Goal: Task Accomplishment & Management: Complete application form

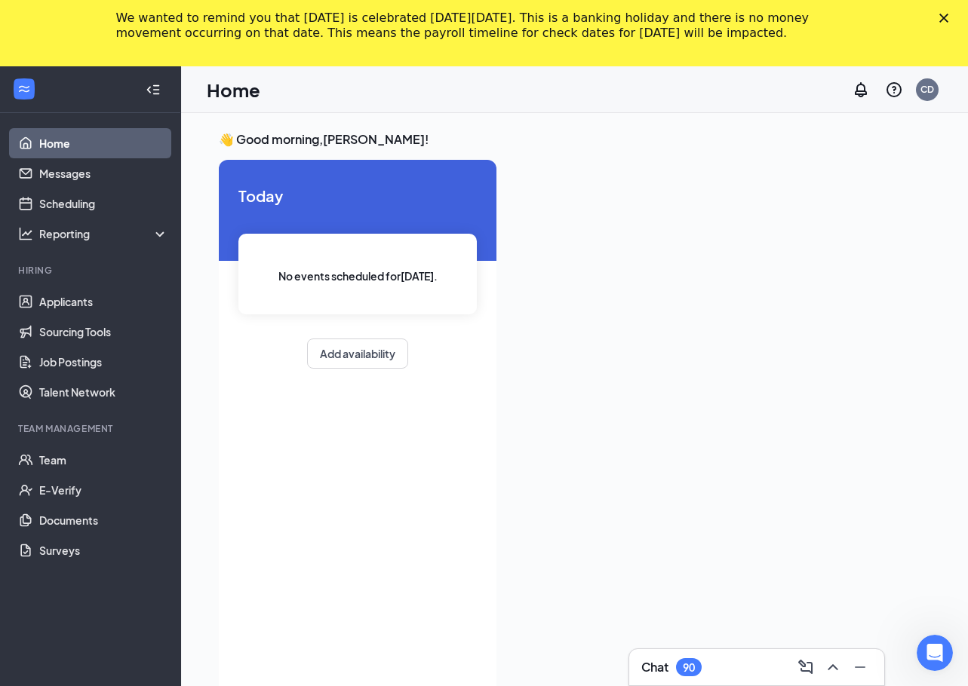
click at [948, 18] on icon "Close" at bounding box center [943, 18] width 9 height 9
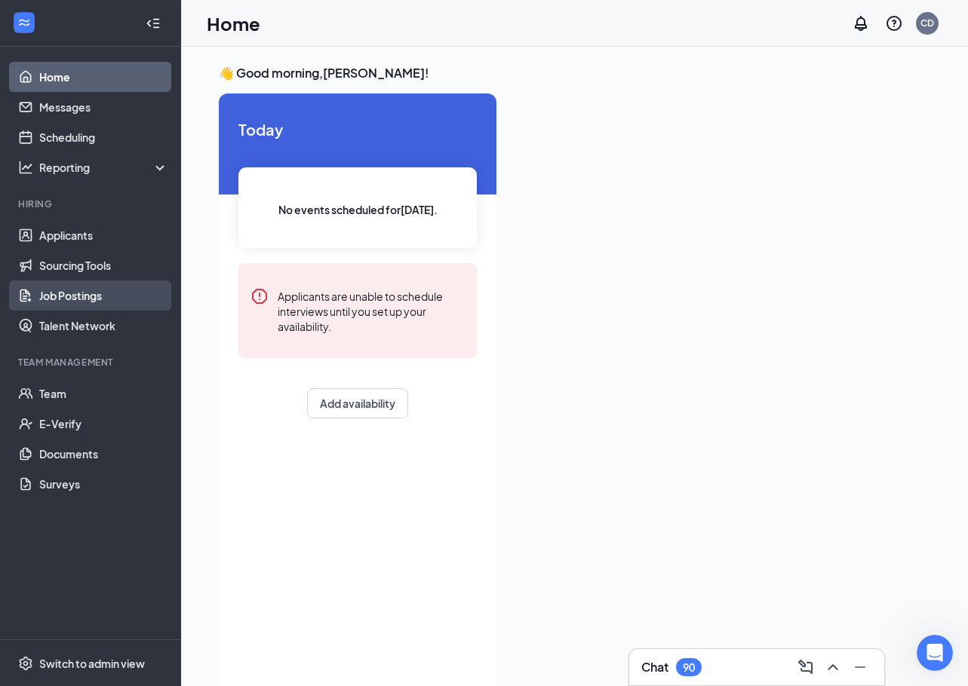
click at [78, 302] on link "Job Postings" at bounding box center [103, 296] width 129 height 30
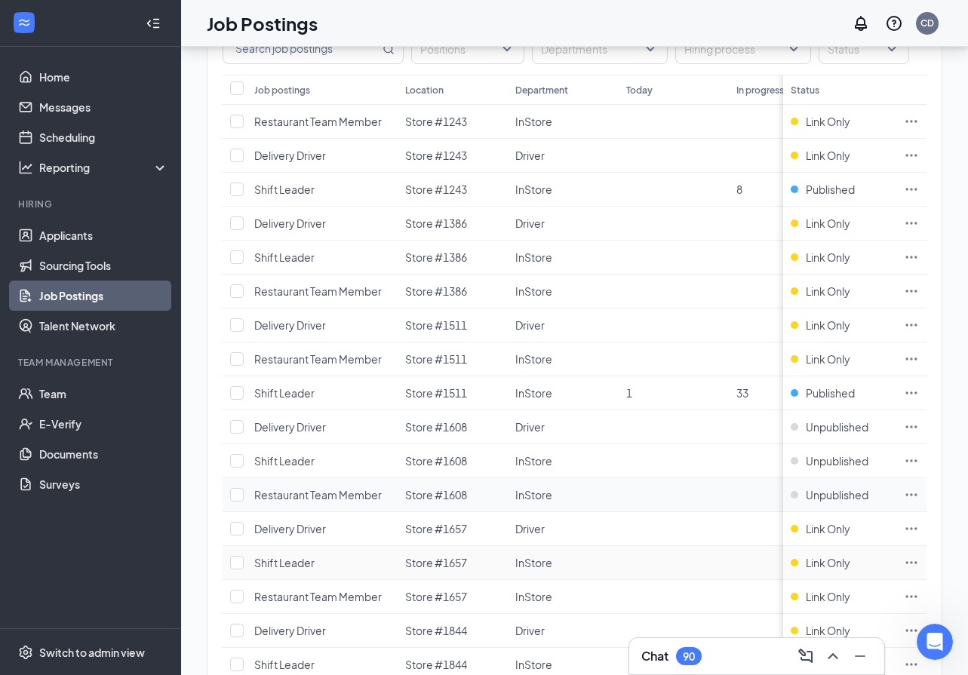
scroll to position [151, 0]
click at [78, 265] on link "Sourcing Tools" at bounding box center [103, 265] width 129 height 30
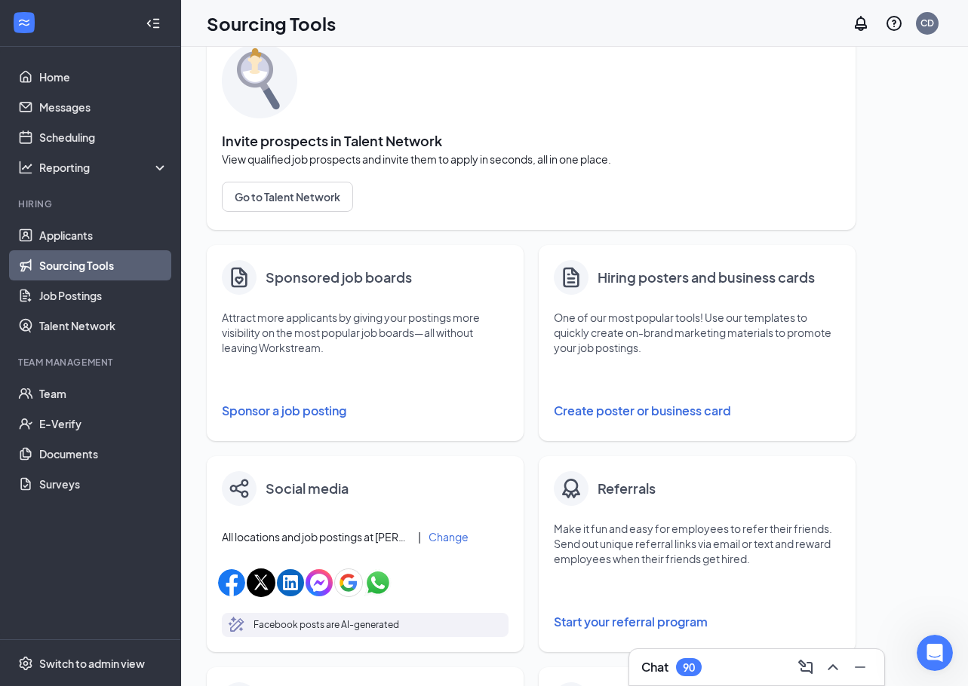
scroll to position [151, 0]
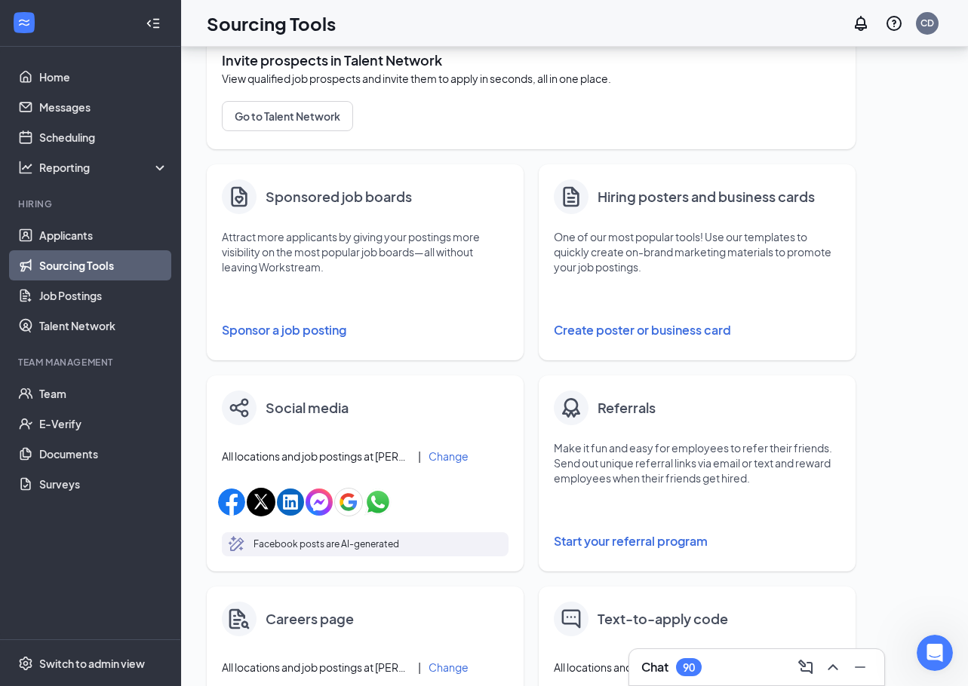
click at [294, 333] on button "Sponsor a job posting" at bounding box center [365, 330] width 287 height 30
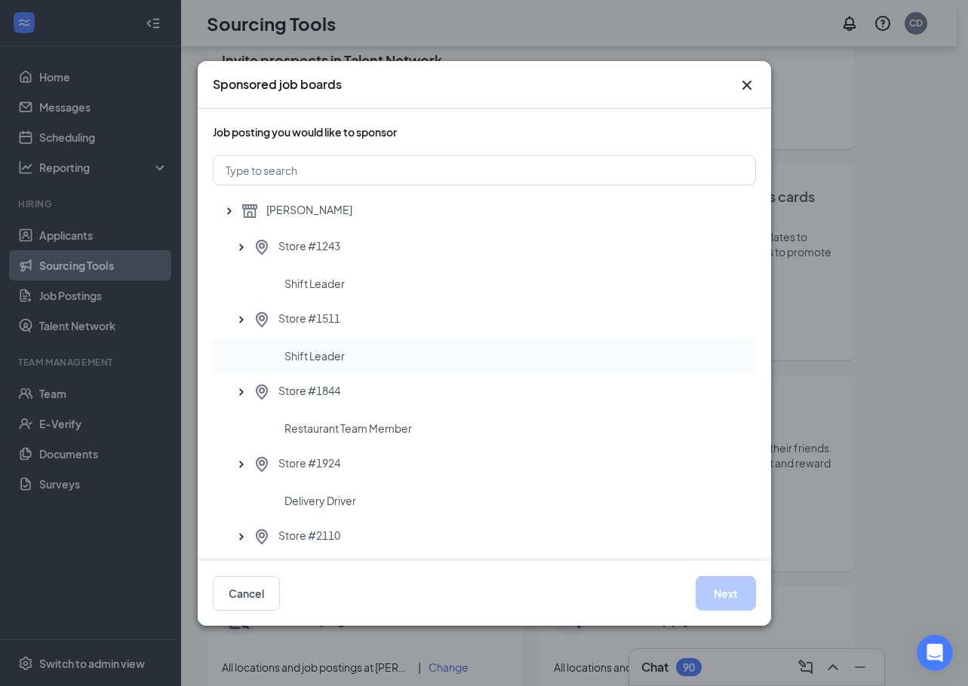
click at [348, 357] on div "Shift Leader" at bounding box center [513, 355] width 459 height 15
click at [724, 586] on button "Next" at bounding box center [725, 593] width 60 height 35
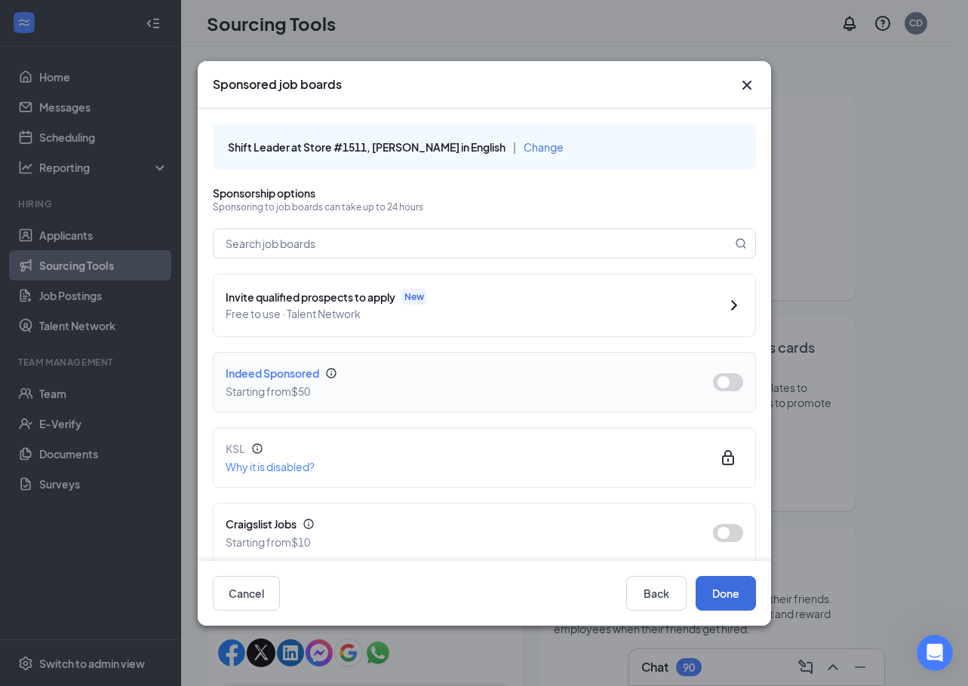
click at [716, 386] on button "button" at bounding box center [728, 382] width 30 height 18
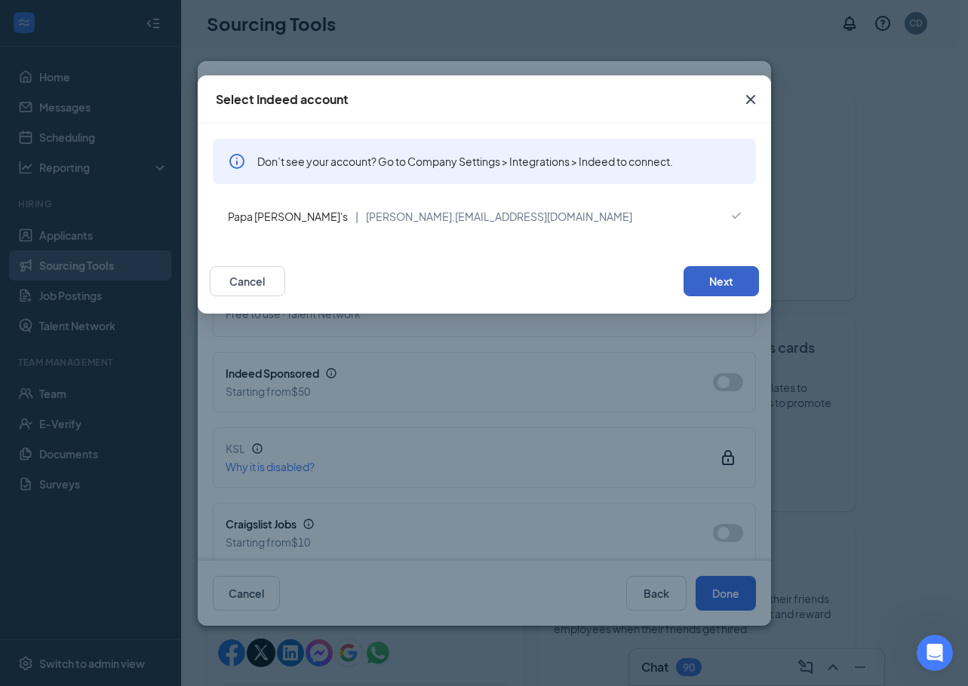
click at [718, 282] on button "Next" at bounding box center [720, 281] width 75 height 30
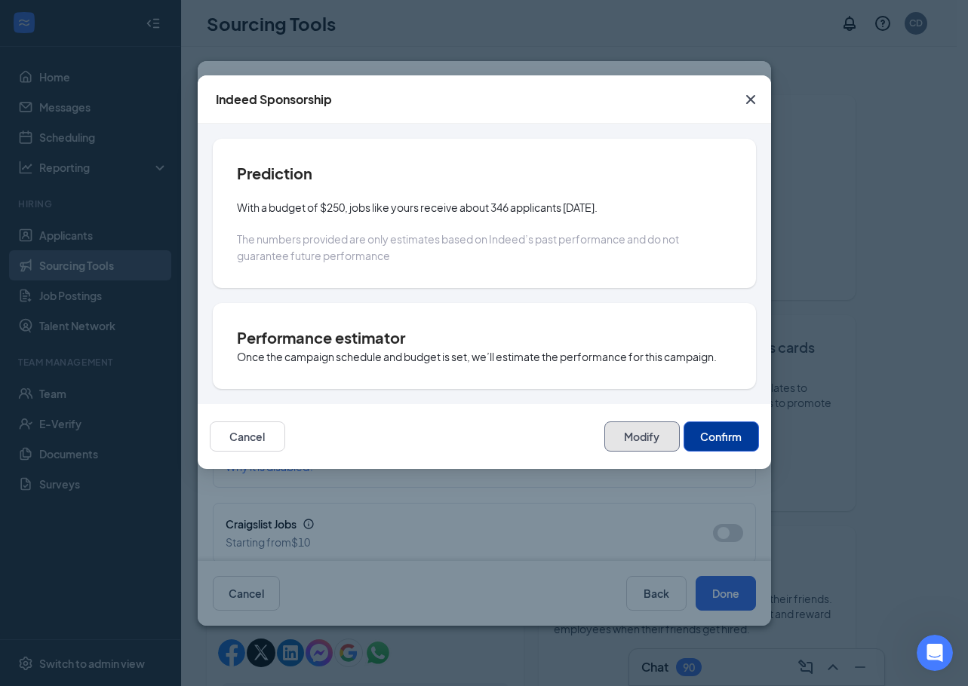
click at [631, 441] on button "Modify" at bounding box center [641, 437] width 75 height 30
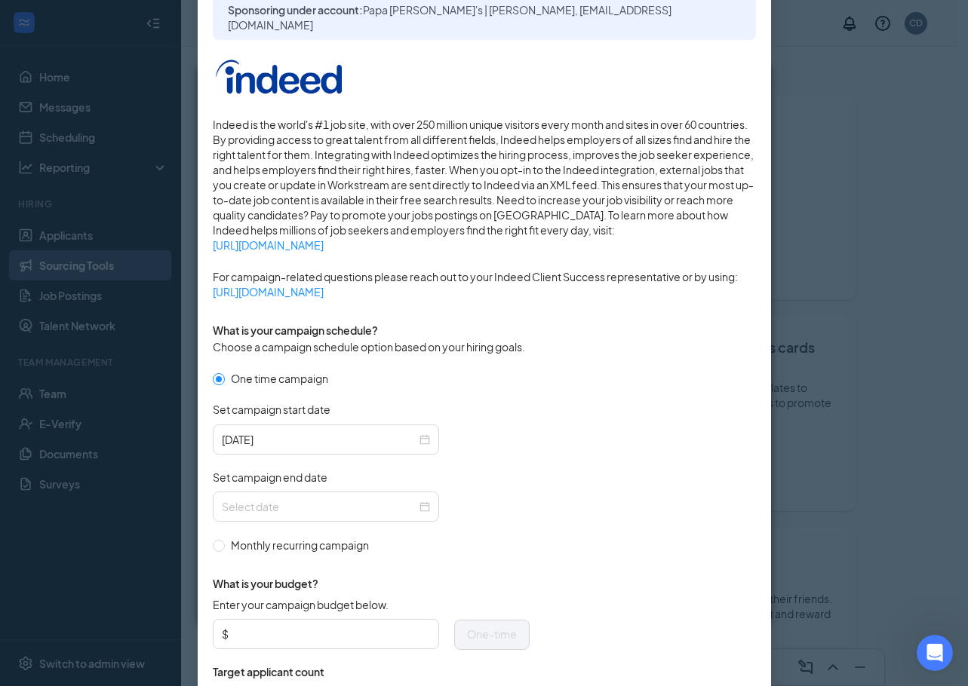
scroll to position [151, 0]
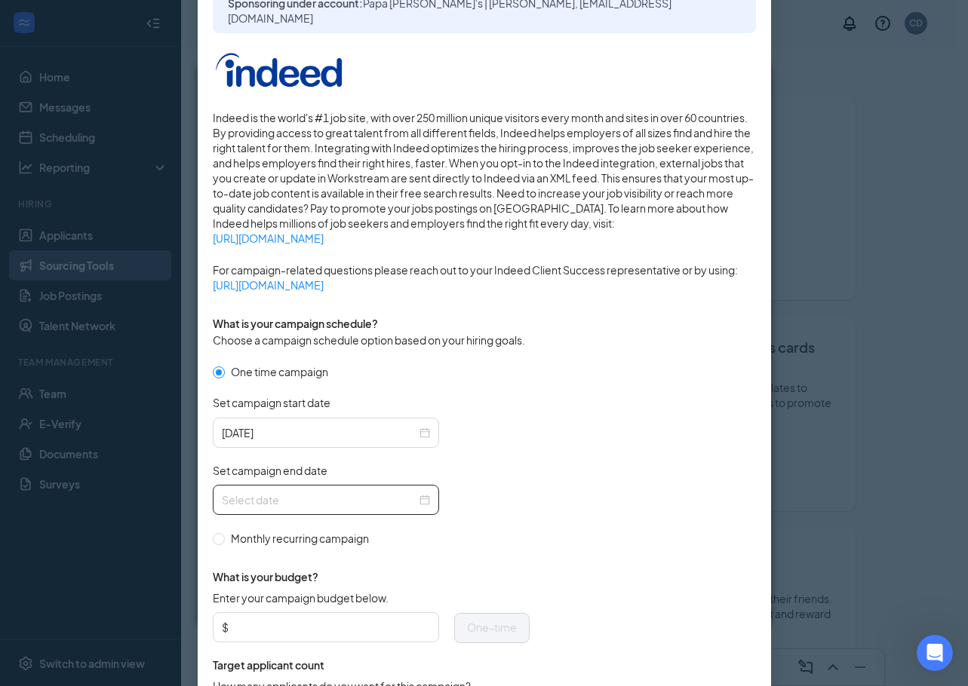
click at [423, 496] on div at bounding box center [326, 500] width 208 height 17
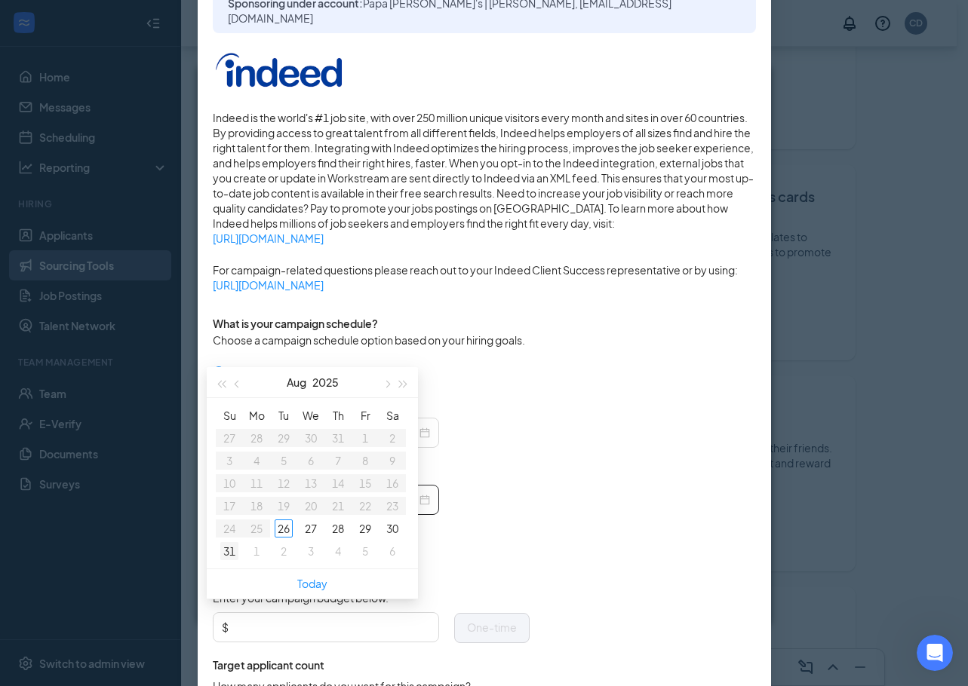
click at [228, 554] on div "31" at bounding box center [229, 551] width 18 height 18
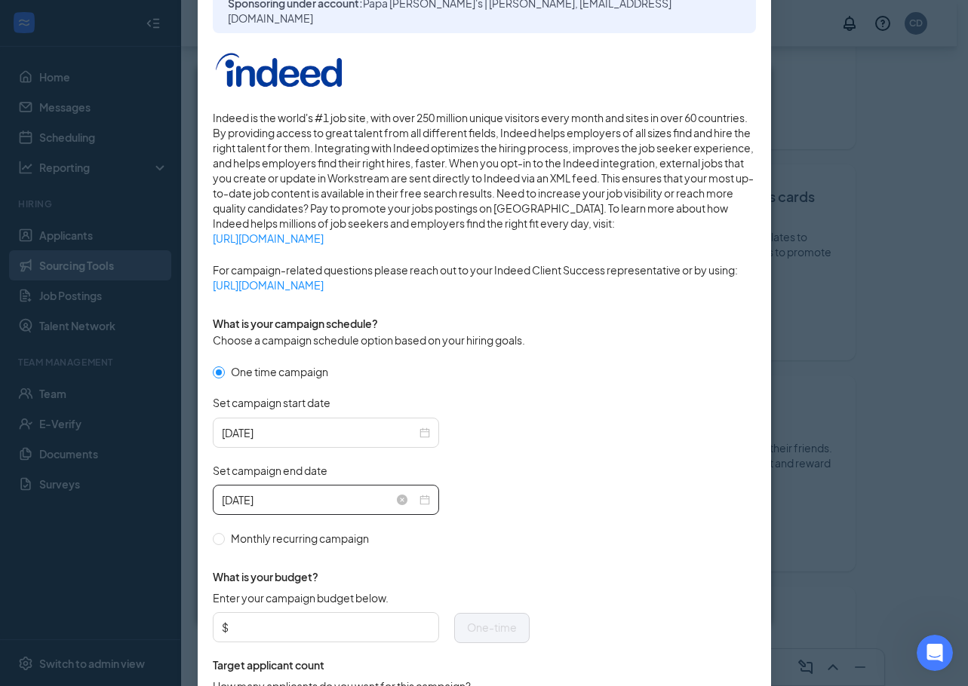
click at [421, 500] on div "[DATE]" at bounding box center [326, 500] width 208 height 17
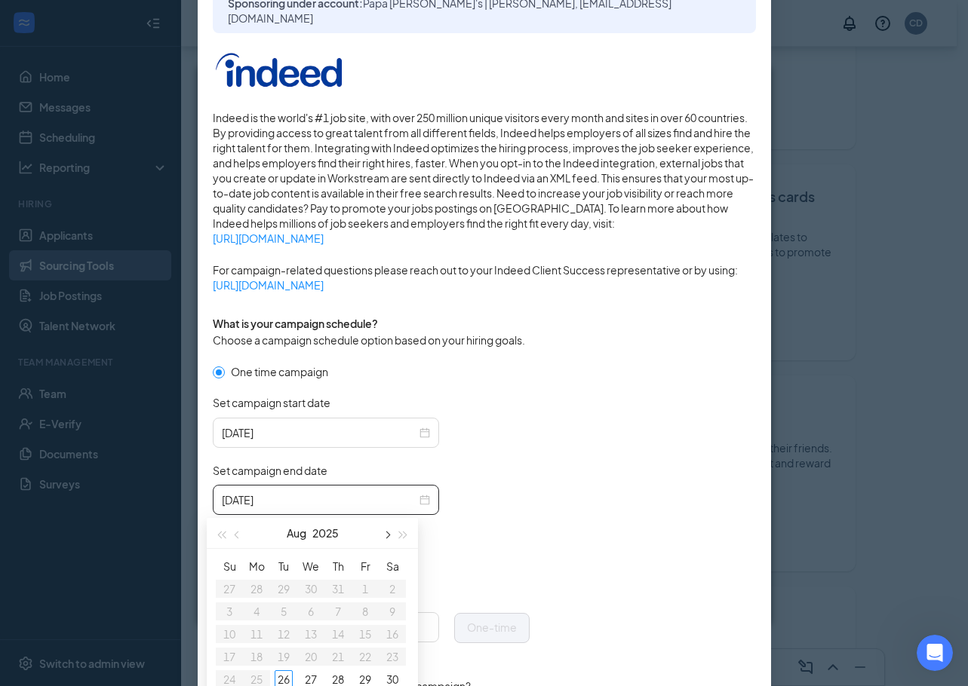
click at [388, 537] on button "button" at bounding box center [386, 533] width 17 height 30
type input "[DATE]"
click at [282, 590] on div "2" at bounding box center [284, 589] width 18 height 18
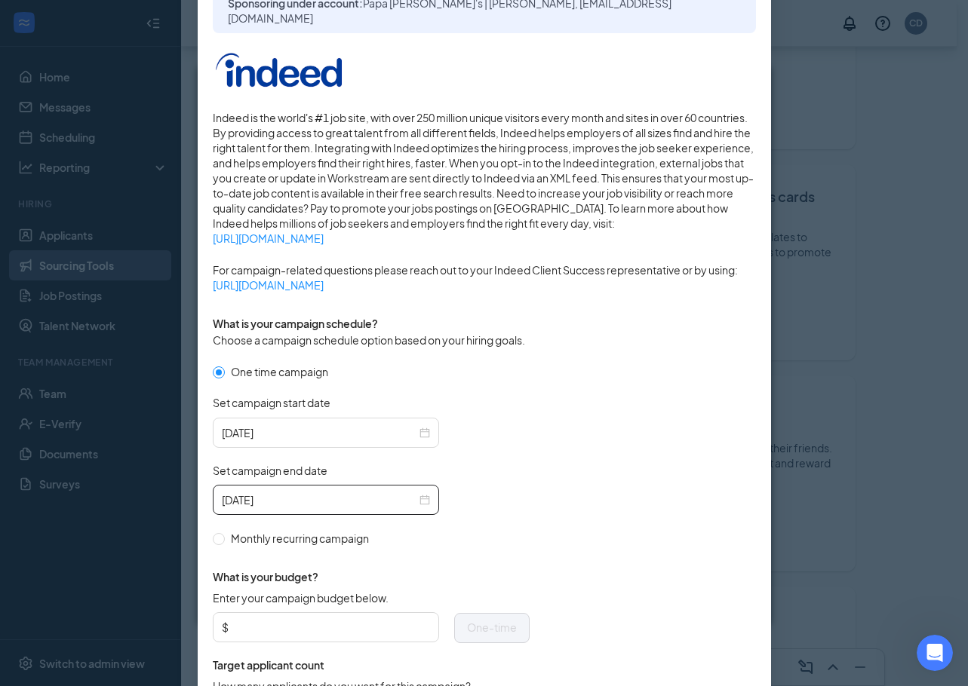
scroll to position [226, 0]
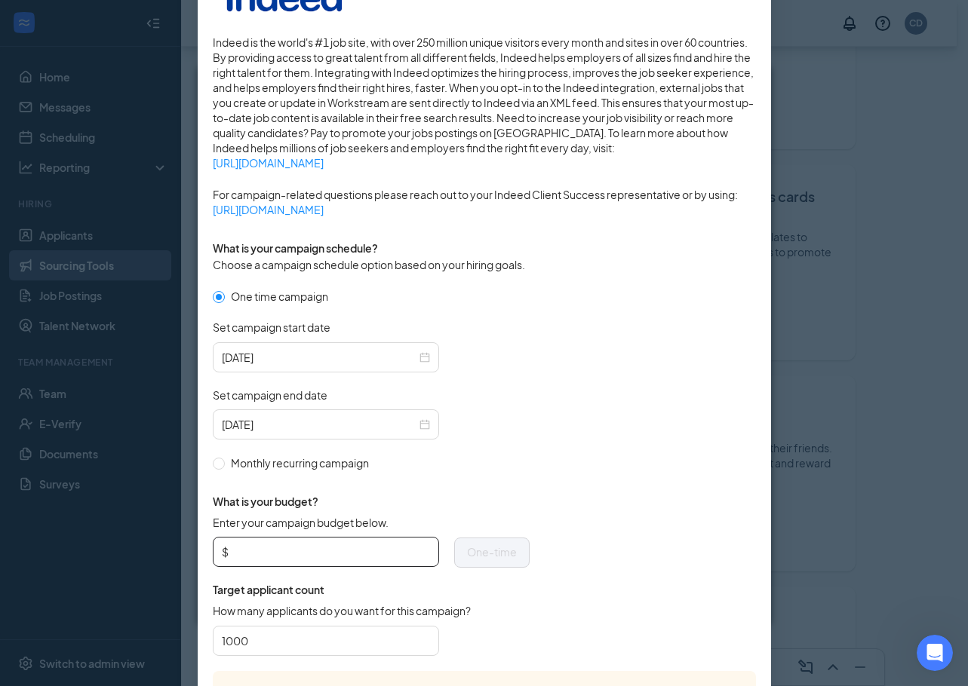
click at [287, 539] on span "$" at bounding box center [326, 552] width 226 height 30
type input "100"
click at [615, 618] on form "One time campaign Set campaign start date [DATE] Set campaign end date [DATE] M…" at bounding box center [484, 479] width 543 height 383
drag, startPoint x: 255, startPoint y: 639, endPoint x: 115, endPoint y: 641, distance: 139.5
click at [115, 641] on div "Publish to Indeed Sponsorship Sponsoring under account: Papa [PERSON_NAME]'s | …" at bounding box center [484, 343] width 968 height 686
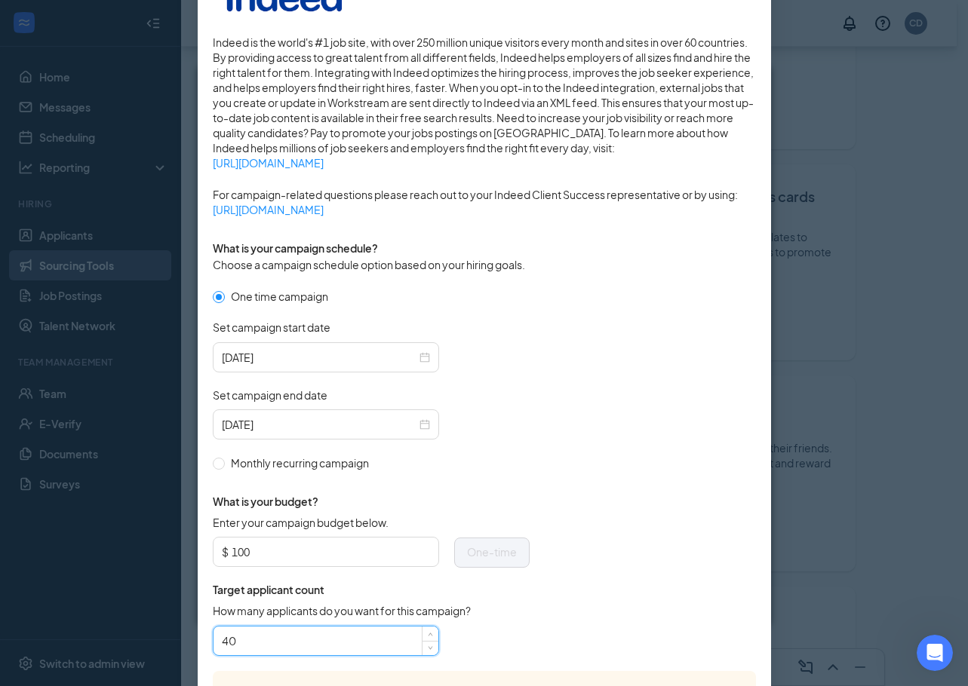
type input "40"
click at [592, 452] on form "One time campaign Set campaign start date [DATE] Set campaign end date [DATE] M…" at bounding box center [484, 479] width 543 height 383
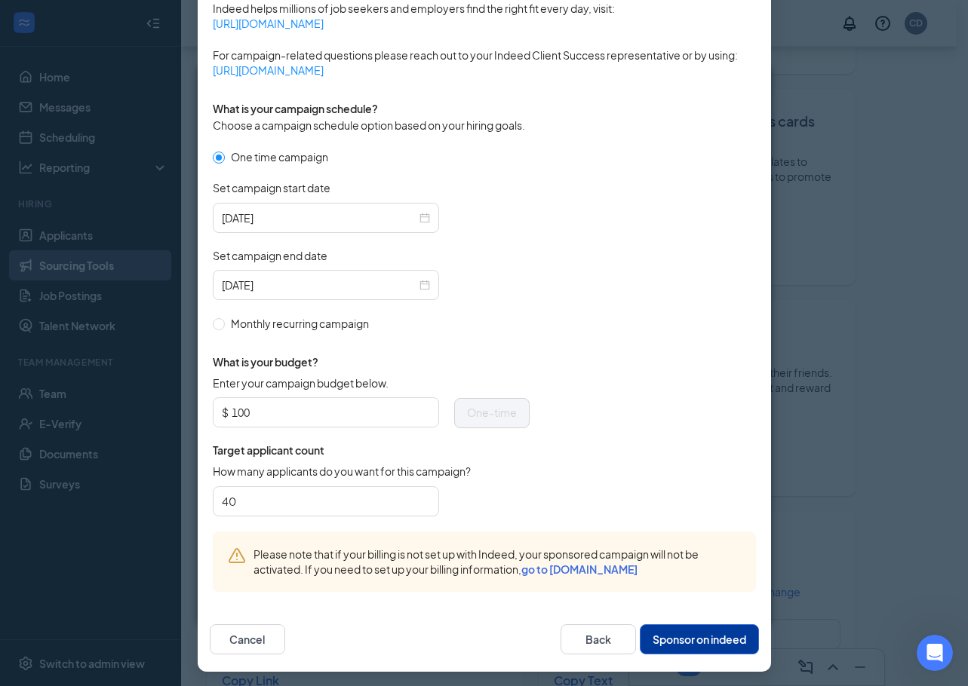
scroll to position [370, 0]
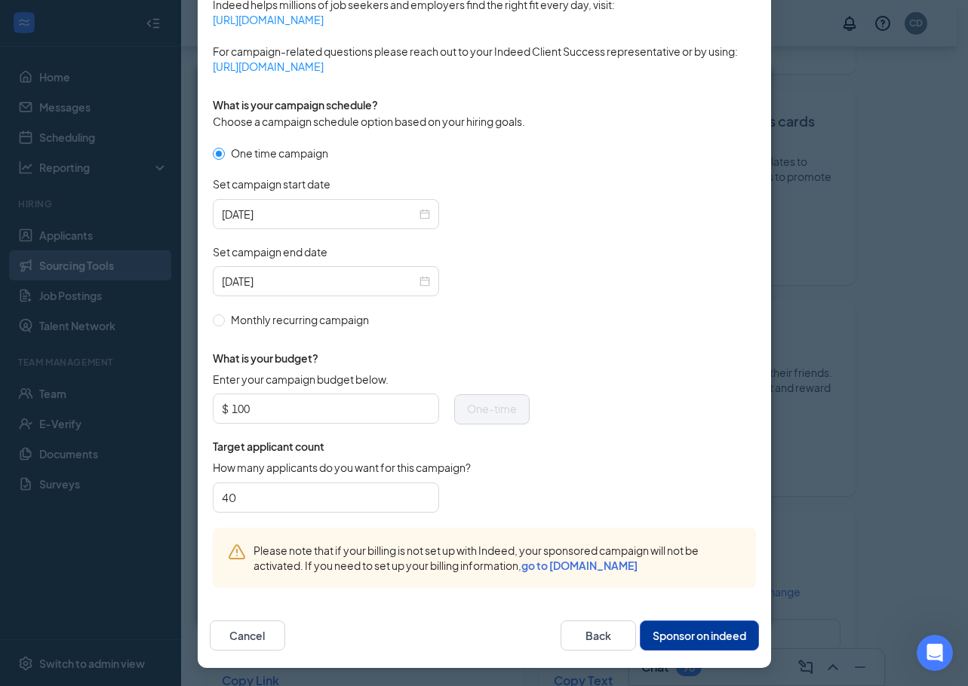
click at [701, 638] on button "Sponsor on indeed" at bounding box center [699, 636] width 119 height 30
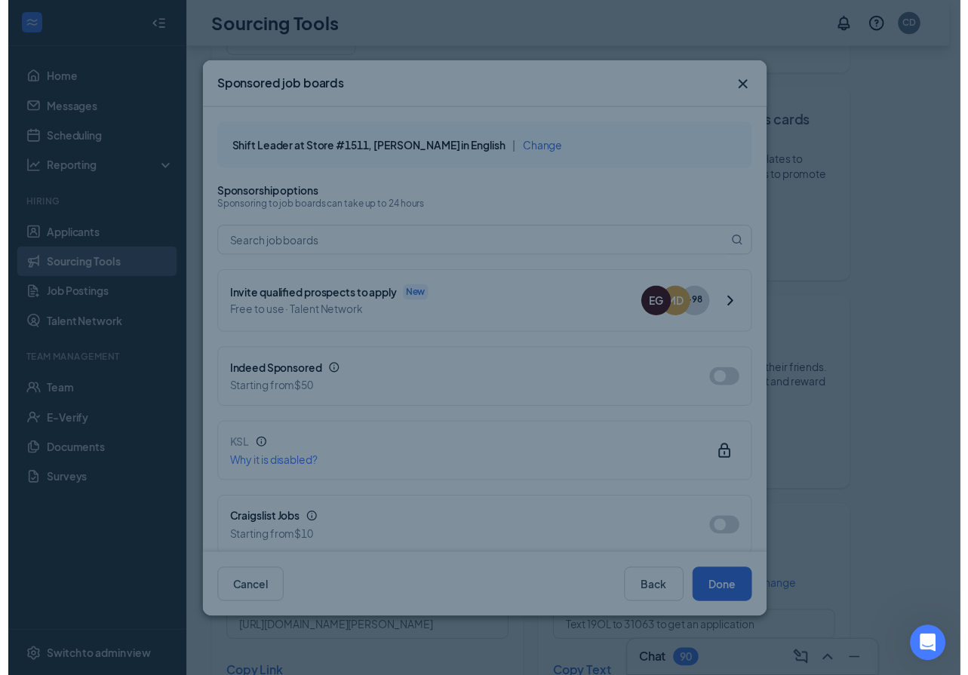
scroll to position [294, 0]
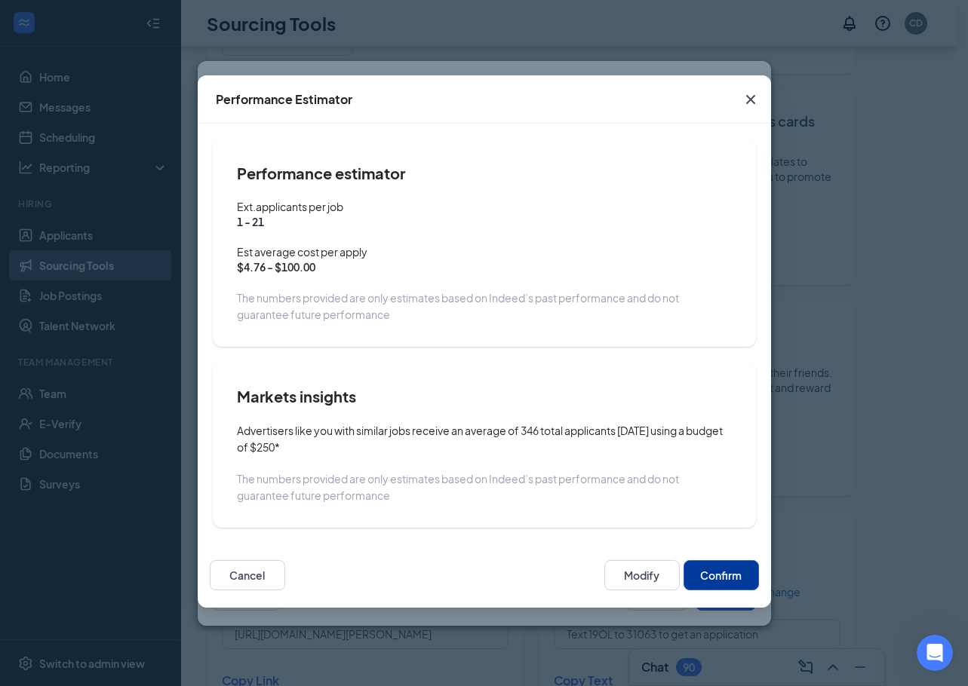
click at [710, 572] on button "Confirm" at bounding box center [720, 575] width 75 height 30
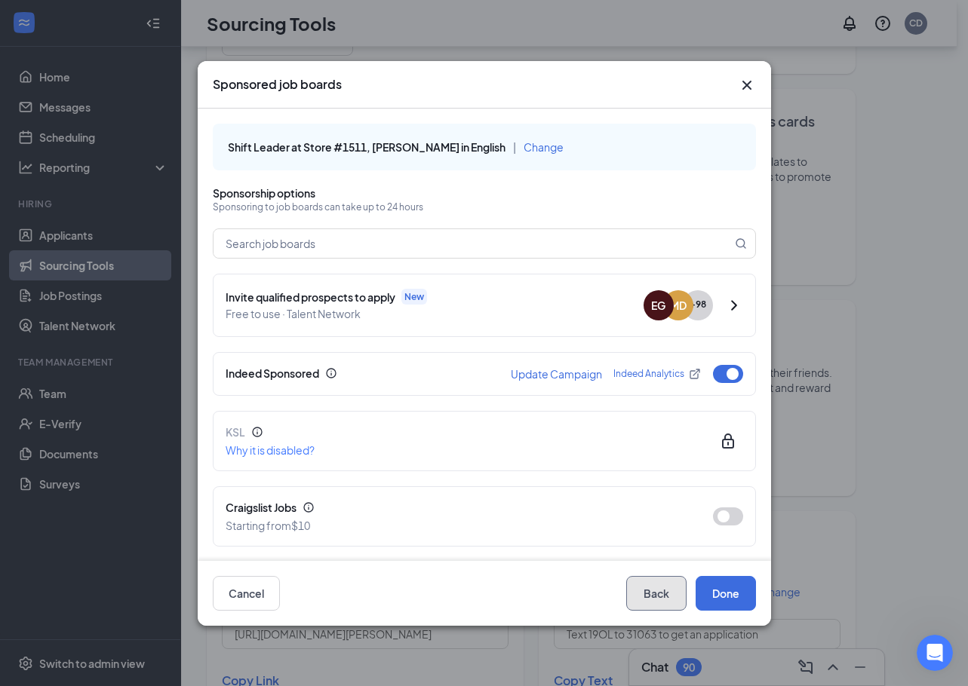
click at [650, 584] on button "Back" at bounding box center [656, 593] width 60 height 35
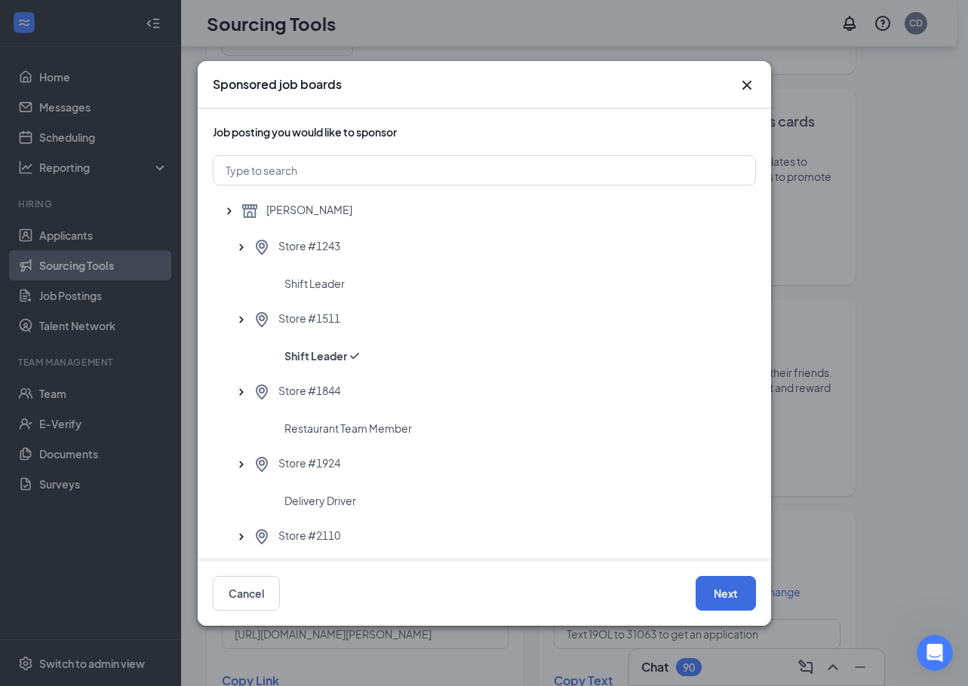
click at [744, 93] on icon "Cross" at bounding box center [747, 85] width 18 height 18
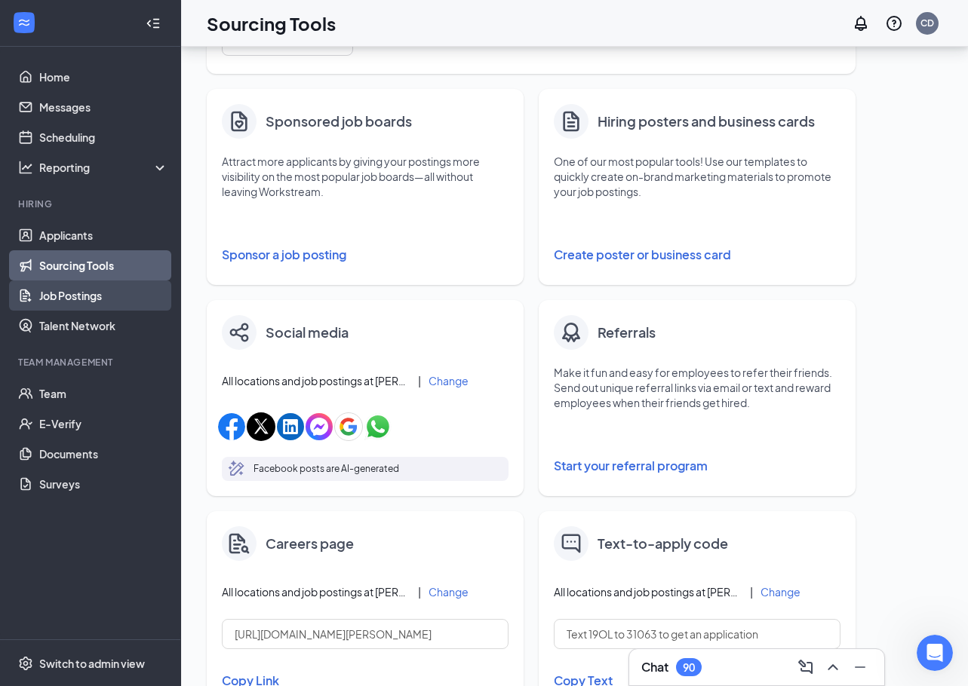
click at [106, 305] on link "Job Postings" at bounding box center [103, 296] width 129 height 30
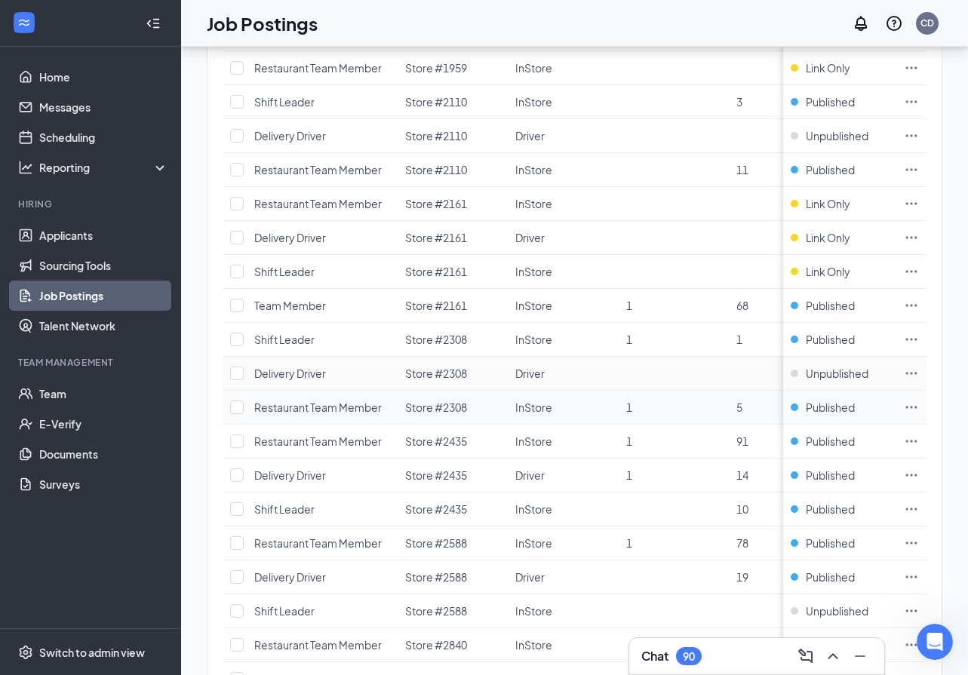
scroll to position [1207, 0]
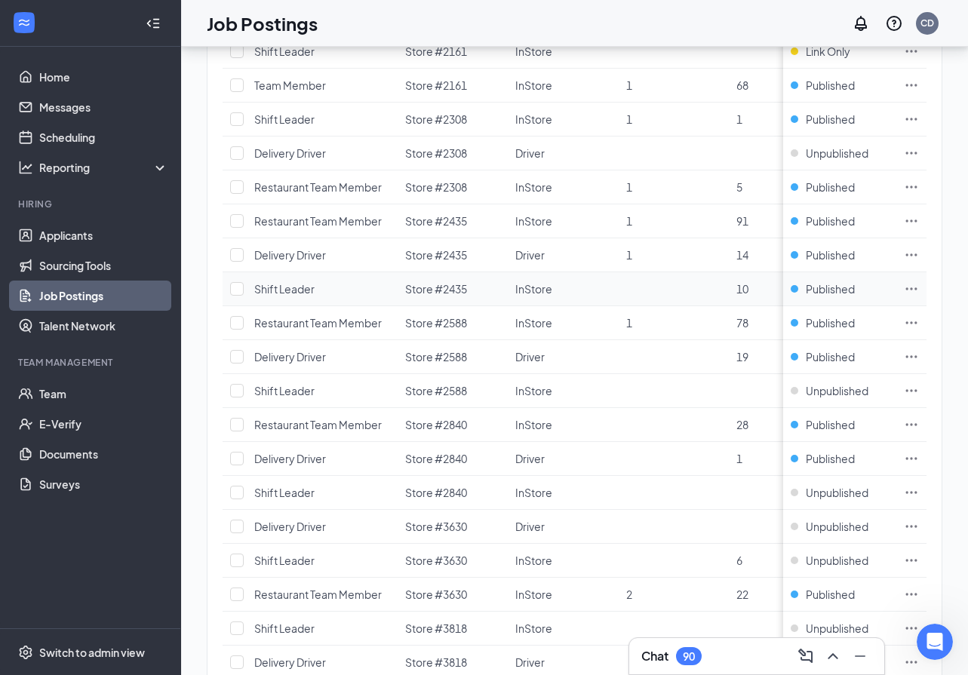
click at [919, 287] on icon "Ellipses" at bounding box center [911, 288] width 15 height 15
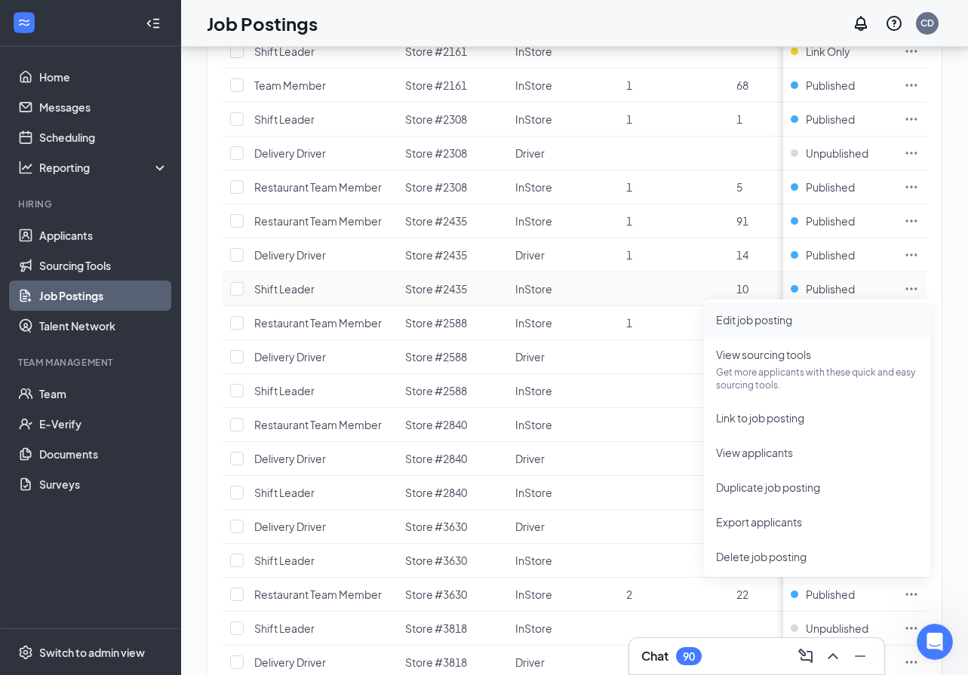
click at [784, 320] on span "Edit job posting" at bounding box center [754, 320] width 76 height 14
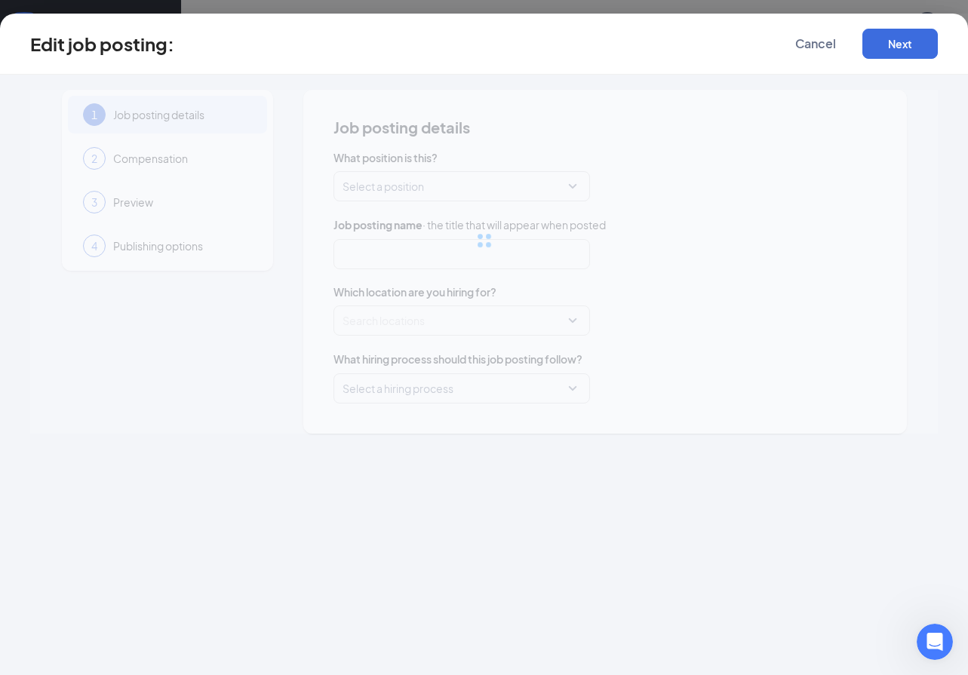
type input "Shift Leader"
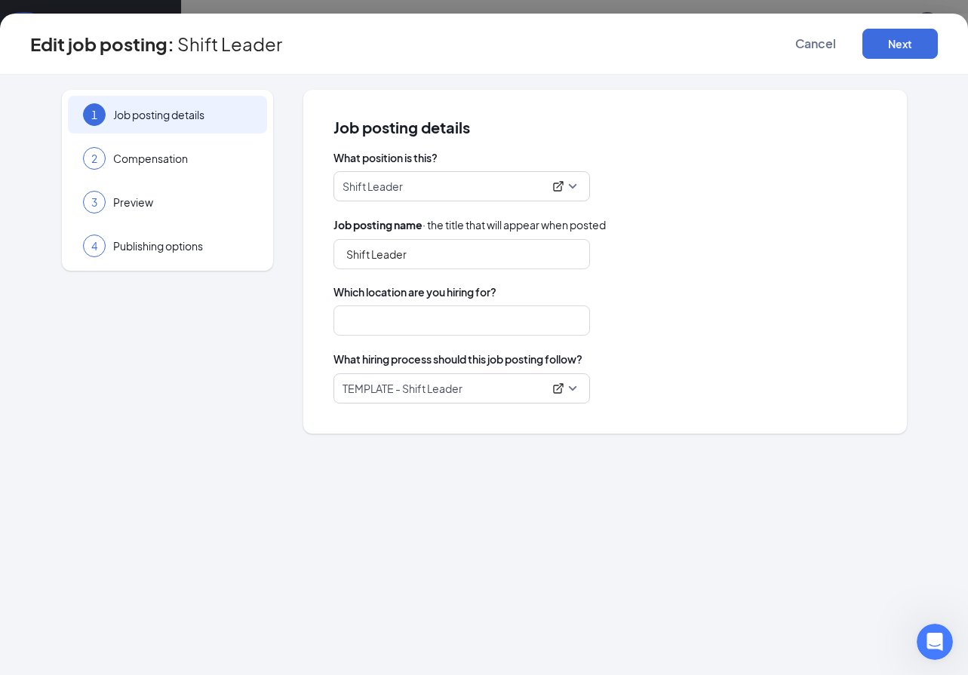
type input "Store #2435"
click at [149, 238] on div "4 Publishing options" at bounding box center [167, 246] width 199 height 38
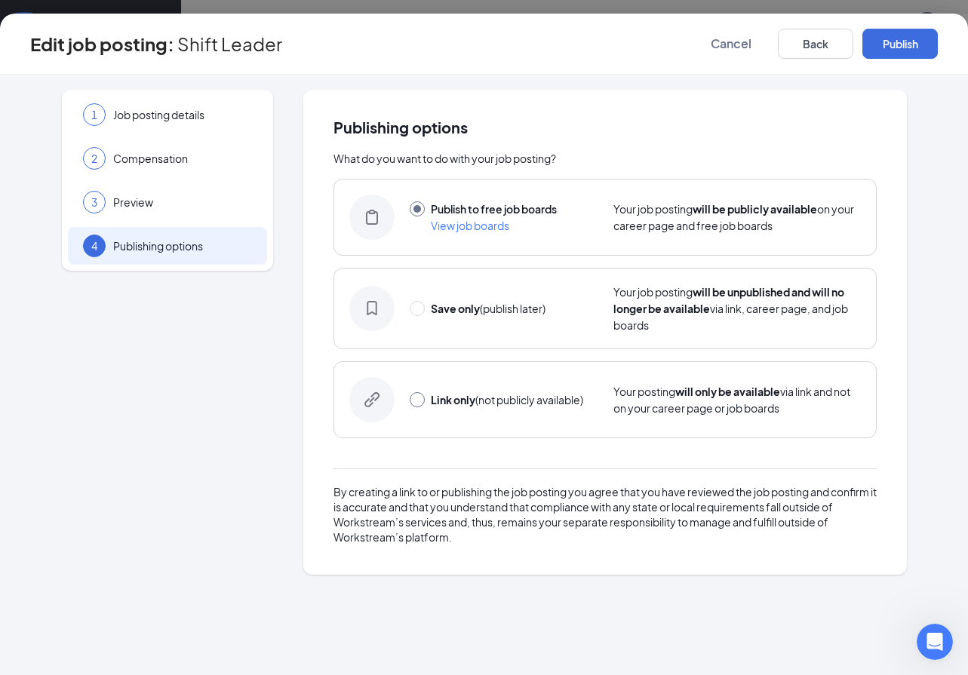
click at [421, 399] on input "radio" at bounding box center [417, 399] width 15 height 15
radio input "true"
radio input "false"
click at [895, 54] on button "Link only" at bounding box center [899, 44] width 75 height 30
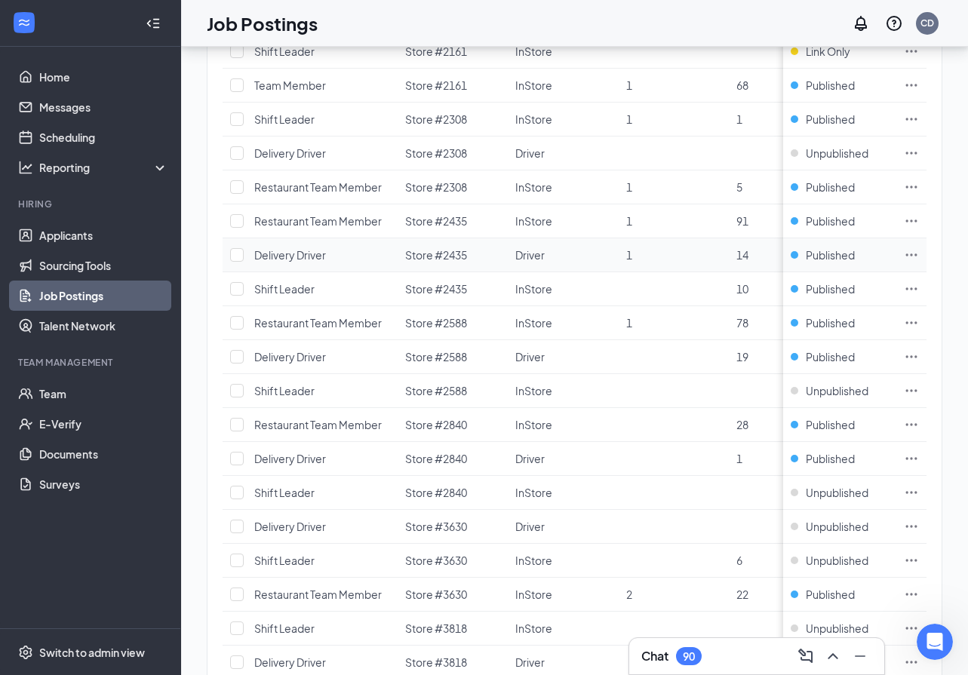
click at [919, 252] on icon "Ellipses" at bounding box center [911, 254] width 15 height 15
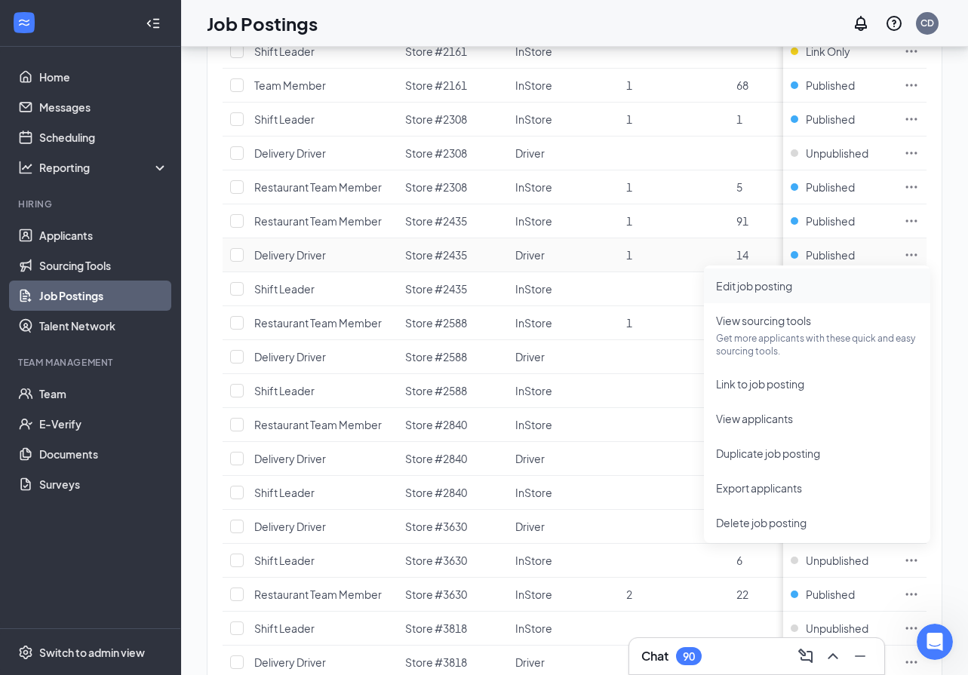
click at [787, 285] on span "Edit job posting" at bounding box center [754, 286] width 76 height 14
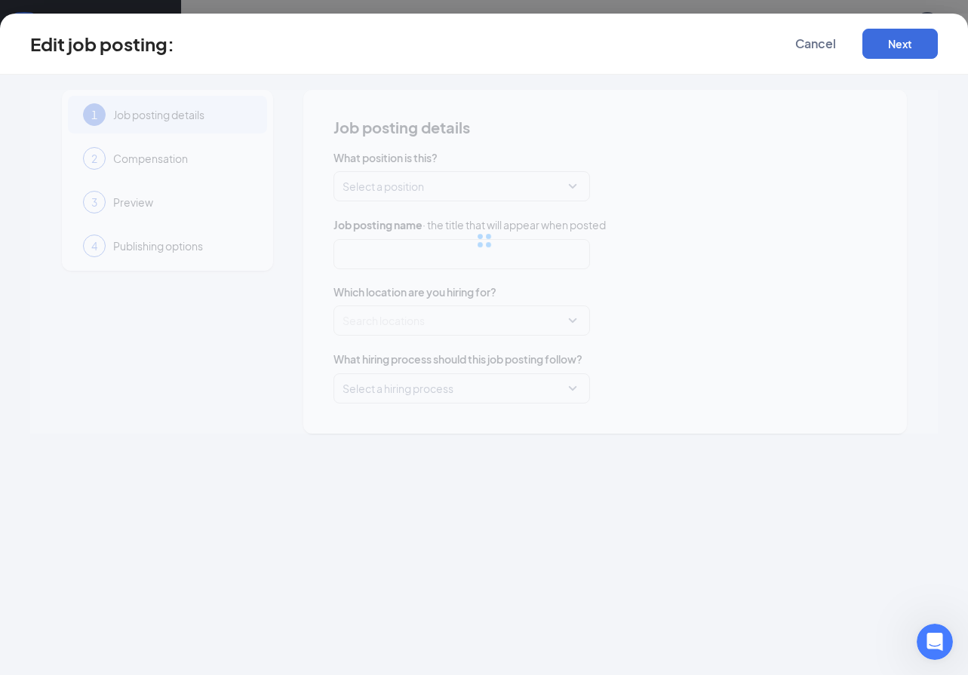
type input "Delivery Driver"
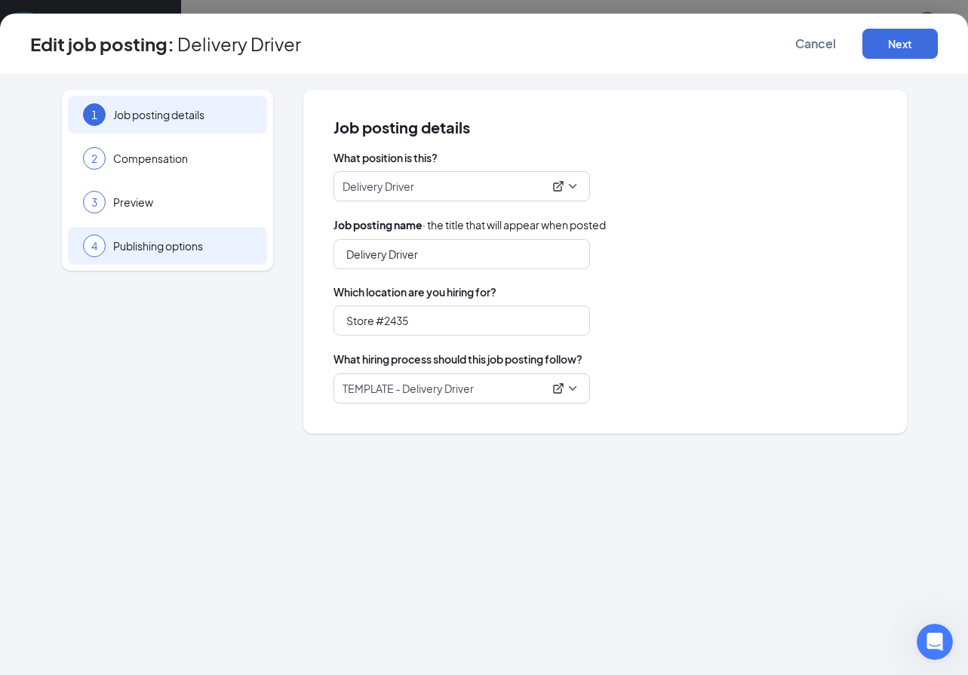
click at [165, 256] on div "4 Publishing options" at bounding box center [167, 246] width 199 height 38
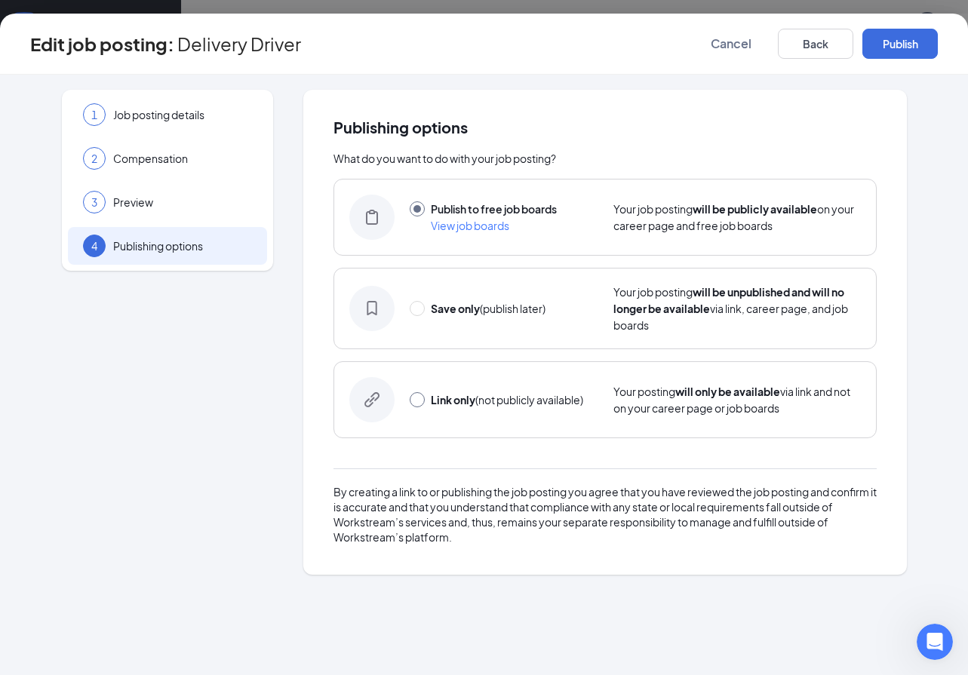
click at [423, 407] on label at bounding box center [417, 399] width 15 height 17
click at [423, 407] on input "radio" at bounding box center [417, 399] width 15 height 15
radio input "false"
radio input "true"
click at [915, 38] on button "Link only" at bounding box center [899, 44] width 75 height 30
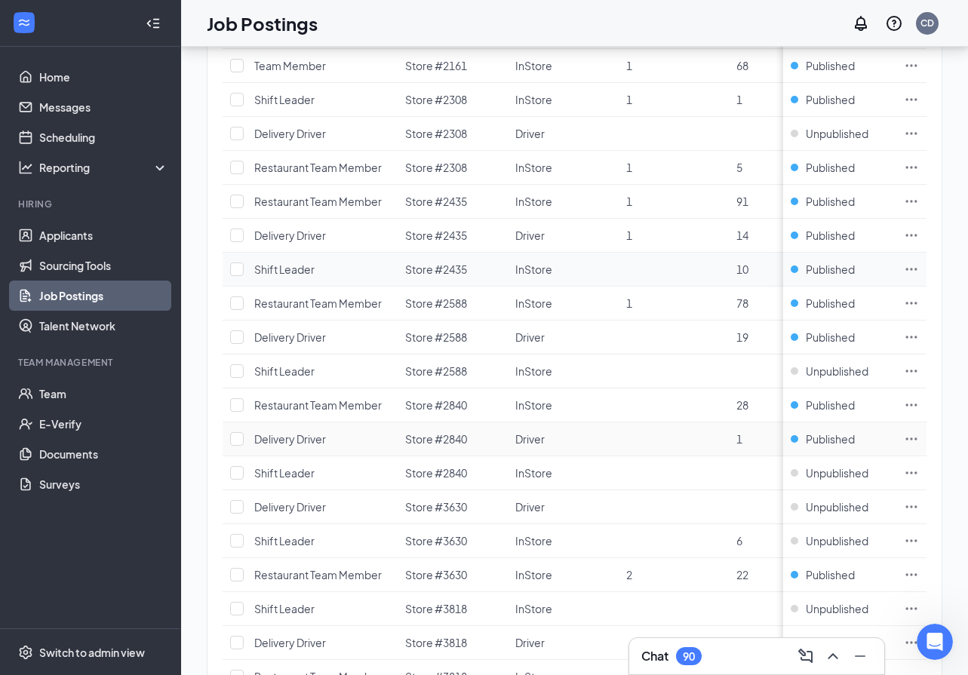
scroll to position [1223, 0]
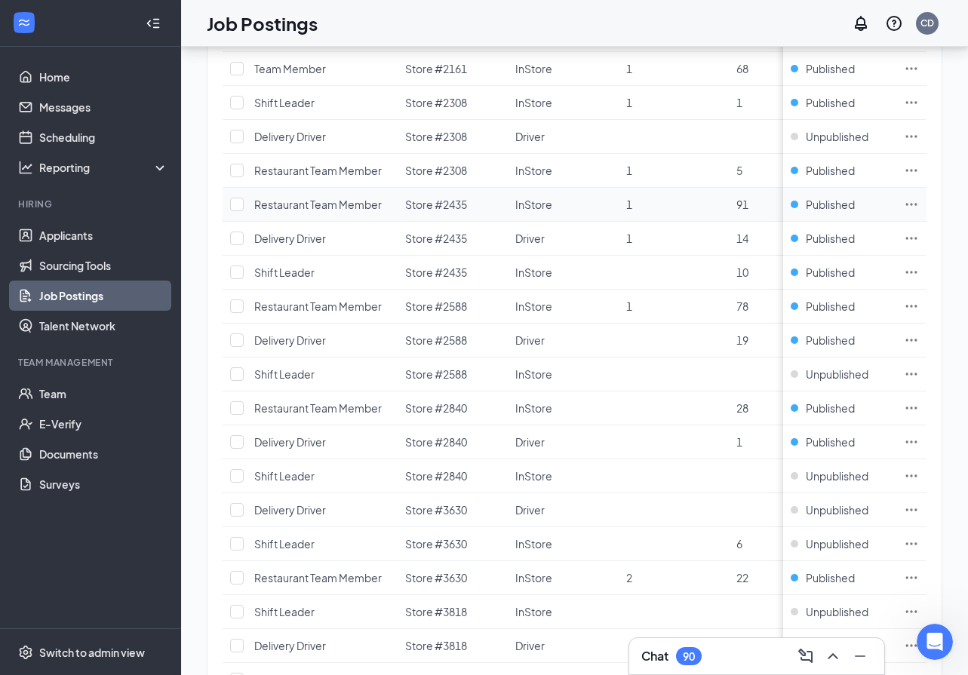
click at [923, 195] on td at bounding box center [911, 205] width 30 height 34
click at [919, 200] on icon "Ellipses" at bounding box center [911, 204] width 15 height 15
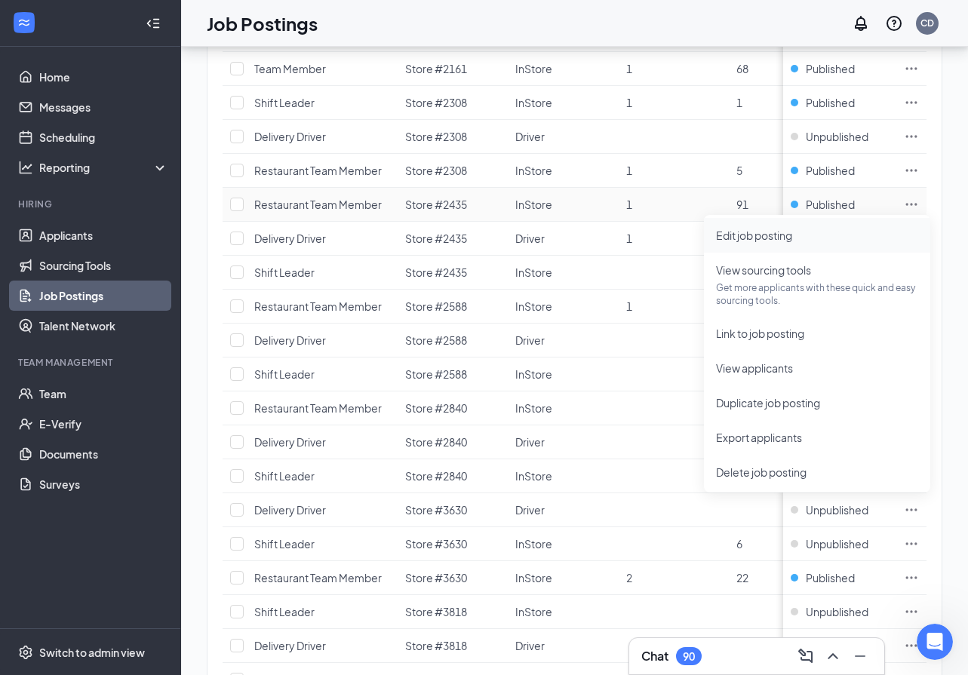
click at [774, 232] on span "Edit job posting" at bounding box center [754, 236] width 76 height 14
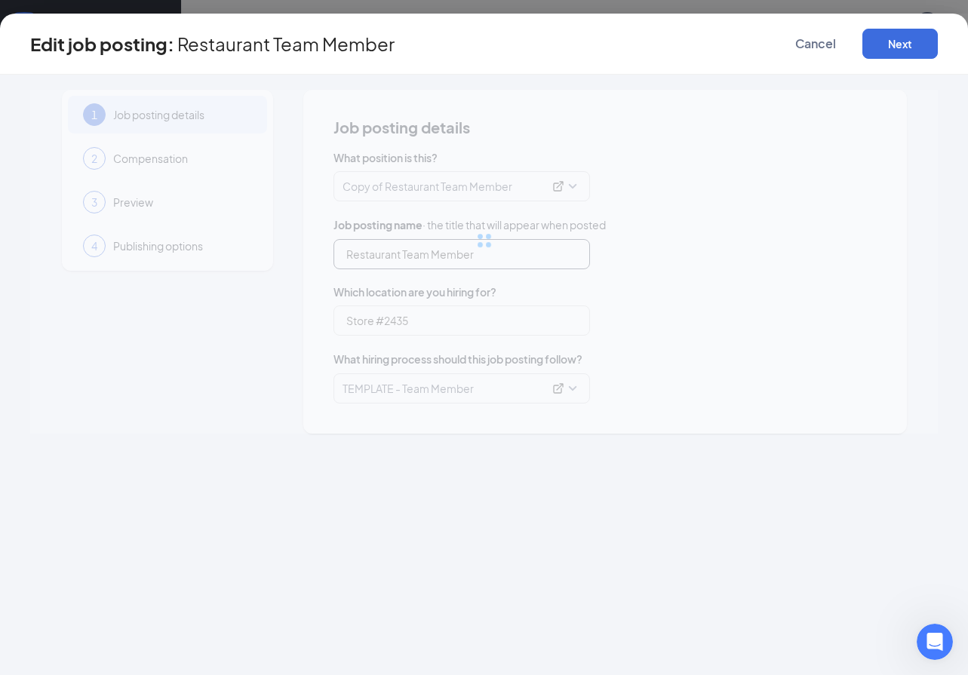
type input "Restaurant Team Member"
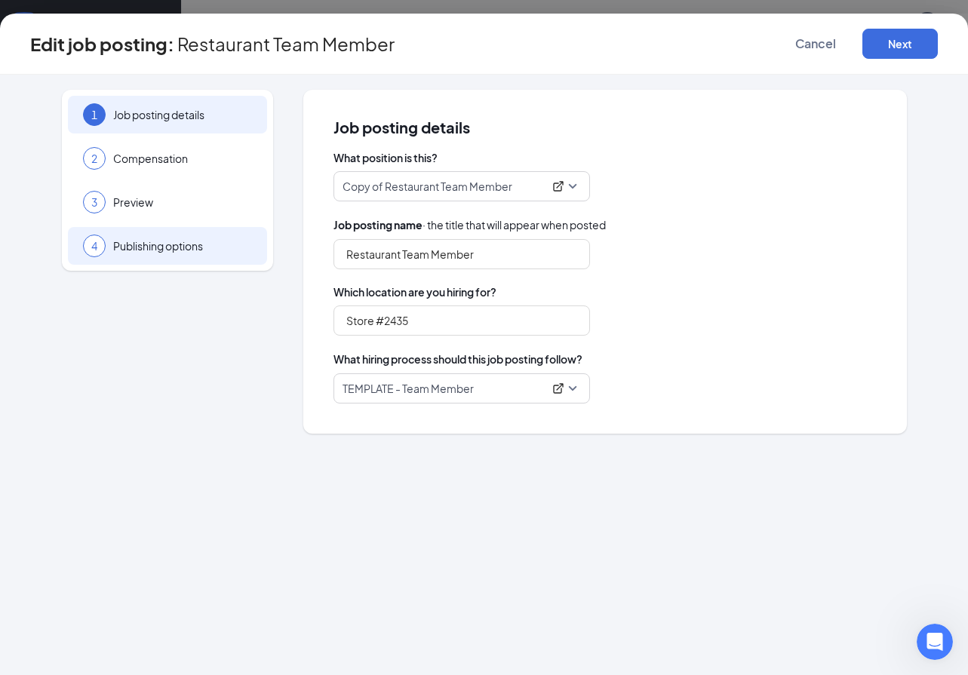
click at [152, 256] on div "4 Publishing options" at bounding box center [167, 246] width 199 height 38
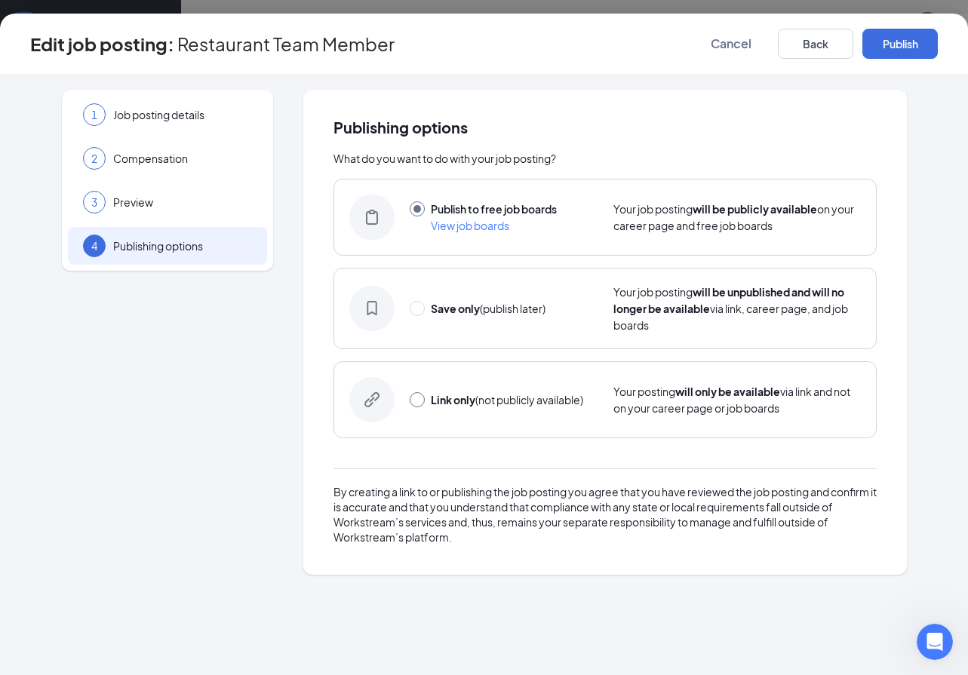
click at [422, 402] on input "radio" at bounding box center [417, 399] width 15 height 15
radio input "true"
radio input "false"
click at [892, 26] on div "Edit job posting: Restaurant Team Member Cancel Back Link only" at bounding box center [484, 44] width 968 height 61
click at [891, 38] on button "Link only" at bounding box center [899, 44] width 75 height 30
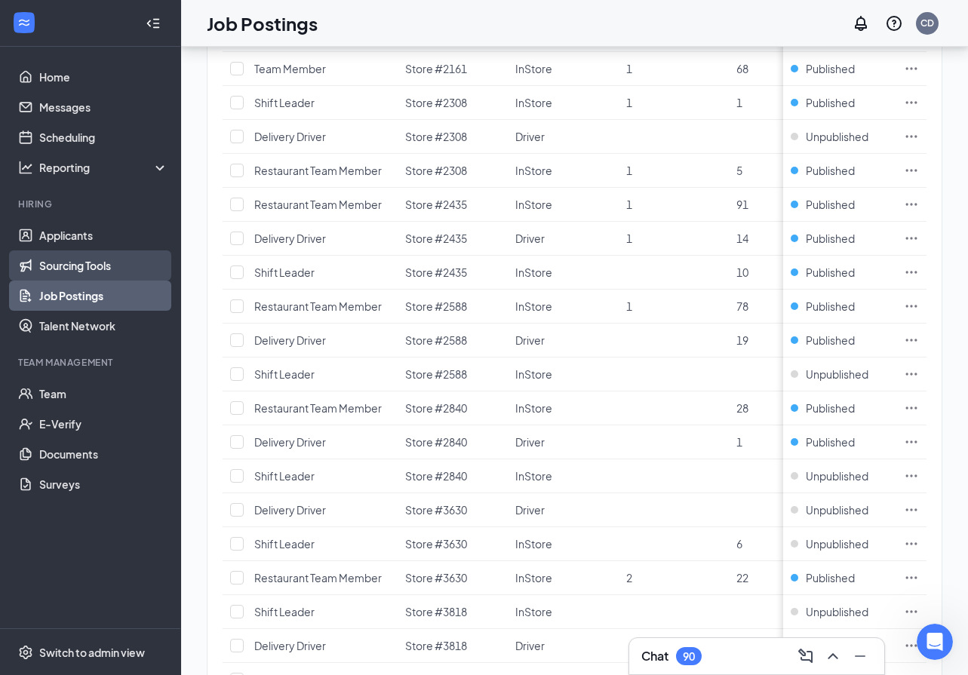
click at [50, 267] on link "Sourcing Tools" at bounding box center [103, 265] width 129 height 30
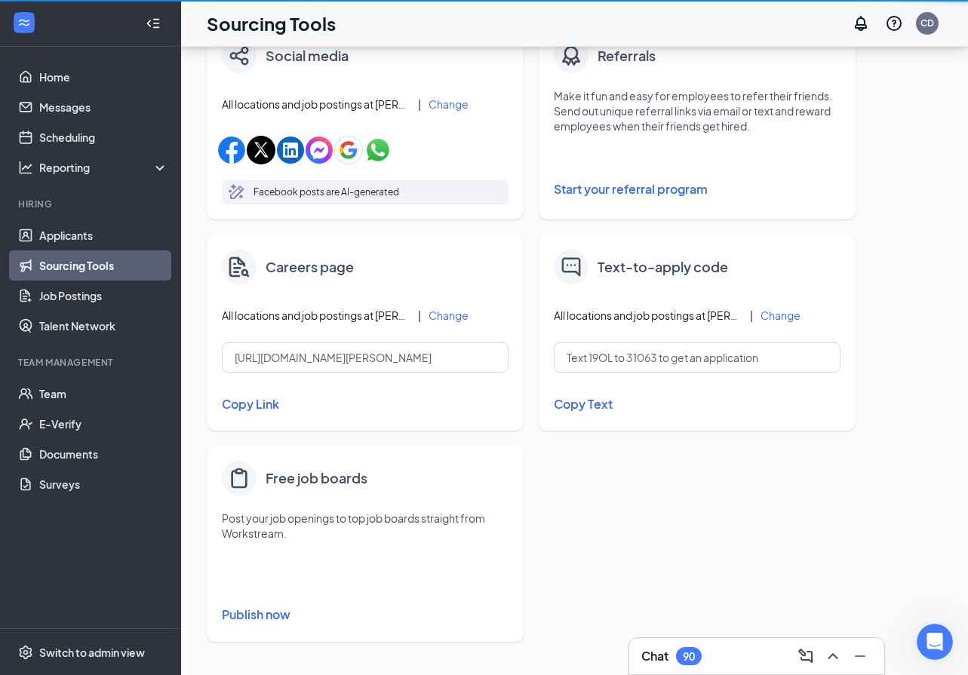
scroll to position [492, 0]
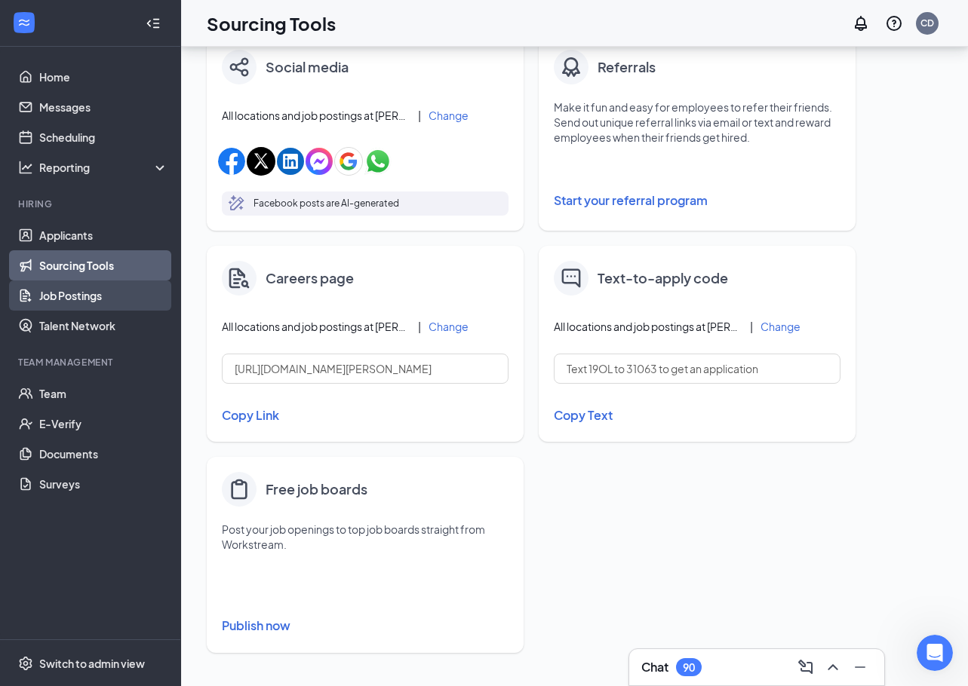
click at [59, 291] on link "Job Postings" at bounding box center [103, 296] width 129 height 30
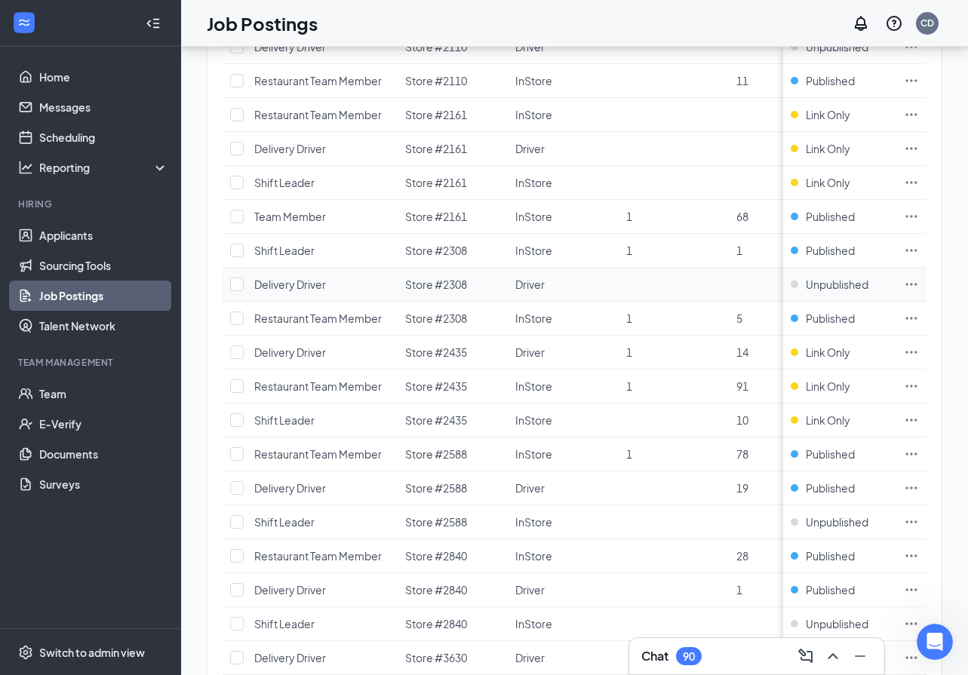
scroll to position [1170, 0]
